Goal: Go to known website: Access a specific website the user already knows

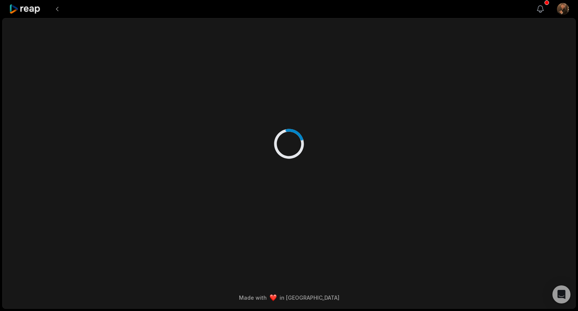
click at [542, 6] on icon "button" at bounding box center [540, 9] width 6 height 7
click at [390, 209] on div at bounding box center [289, 135] width 364 height 235
click at [328, 170] on div at bounding box center [289, 135] width 364 height 235
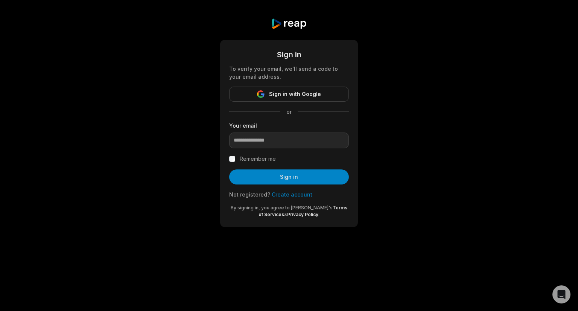
click at [413, 185] on div "Sign in To verify your email, we'll send a code to your email address. Sign in …" at bounding box center [289, 122] width 578 height 245
click at [282, 94] on span "Sign in with Google" at bounding box center [295, 94] width 52 height 9
